Goal: Check status: Check status

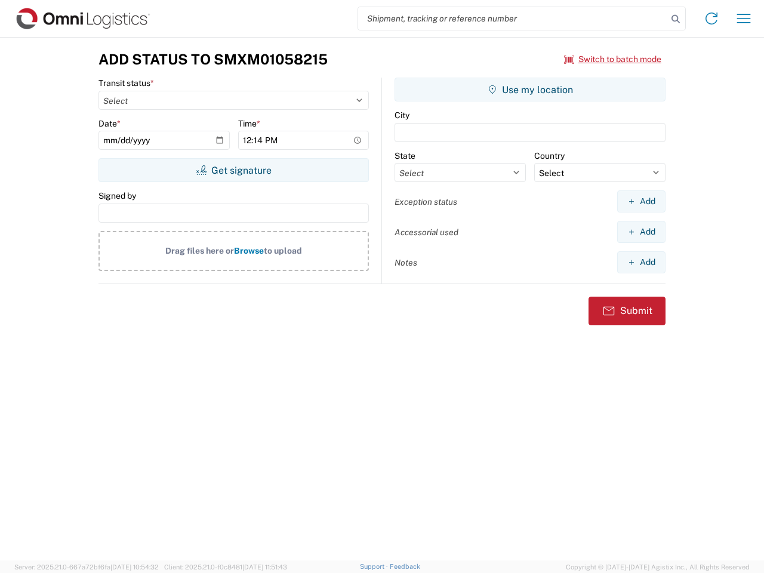
click at [513, 19] on input "search" at bounding box center [512, 18] width 309 height 23
click at [676, 19] on icon at bounding box center [675, 19] width 17 height 17
click at [712, 19] on icon at bounding box center [711, 18] width 19 height 19
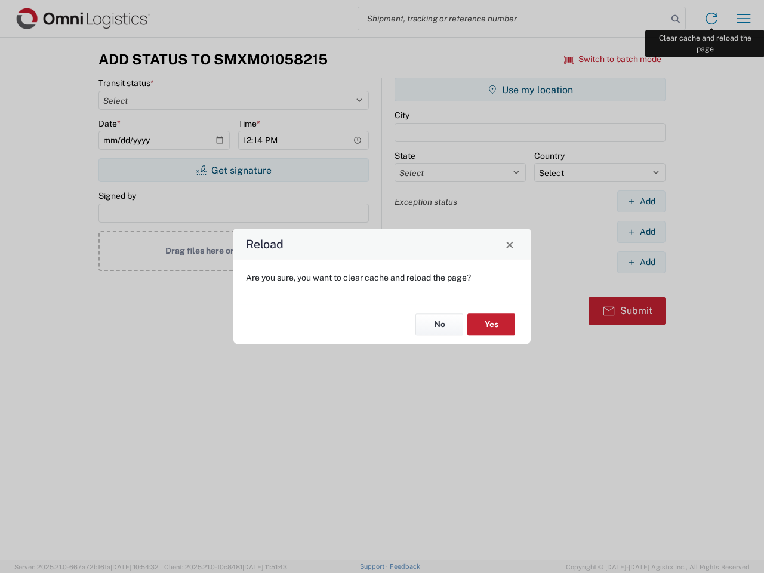
click at [744, 19] on div "Reload Are you sure, you want to clear cache and reload the page? No Yes" at bounding box center [382, 286] width 764 height 573
click at [613, 59] on div "Reload Are you sure, you want to clear cache and reload the page? No Yes" at bounding box center [382, 286] width 764 height 573
click at [233, 170] on div "Reload Are you sure, you want to clear cache and reload the page? No Yes" at bounding box center [382, 286] width 764 height 573
click at [530, 90] on div "Reload Are you sure, you want to clear cache and reload the page? No Yes" at bounding box center [382, 286] width 764 height 573
click at [641, 201] on div "Reload Are you sure, you want to clear cache and reload the page? No Yes" at bounding box center [382, 286] width 764 height 573
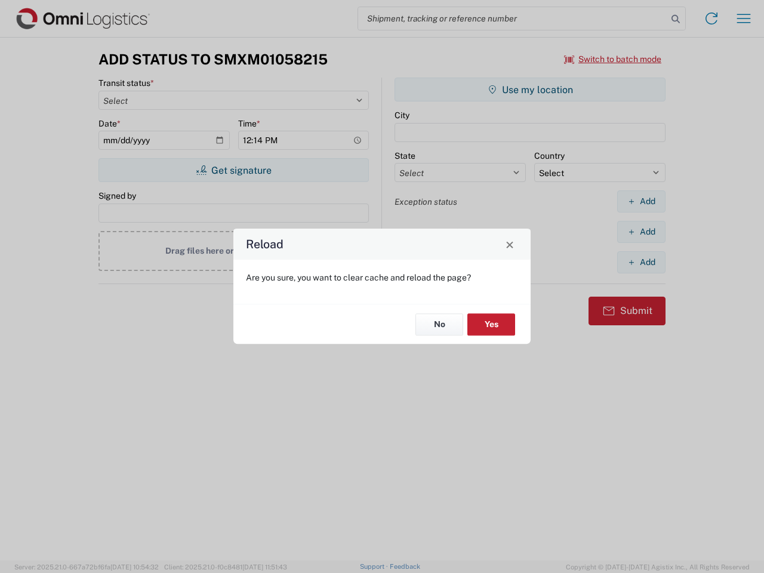
click at [641, 232] on div "Reload Are you sure, you want to clear cache and reload the page? No Yes" at bounding box center [382, 286] width 764 height 573
click at [641, 262] on div "Reload Are you sure, you want to clear cache and reload the page? No Yes" at bounding box center [382, 286] width 764 height 573
